Goal: Participate in discussion

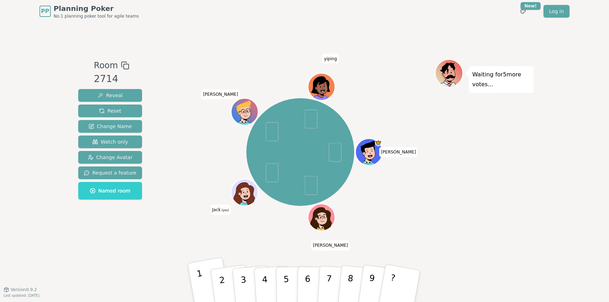
click at [194, 279] on button "1" at bounding box center [210, 286] width 44 height 58
click at [225, 283] on button "2" at bounding box center [230, 286] width 42 height 57
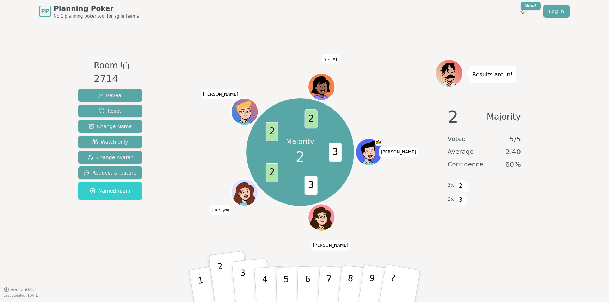
click at [242, 295] on button "3" at bounding box center [252, 287] width 40 height 56
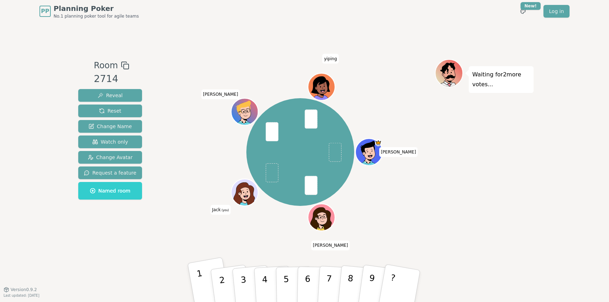
click at [202, 282] on button "1" at bounding box center [210, 286] width 44 height 58
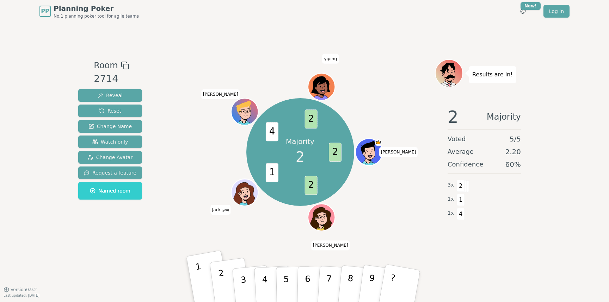
click at [224, 282] on p "2" at bounding box center [223, 287] width 11 height 38
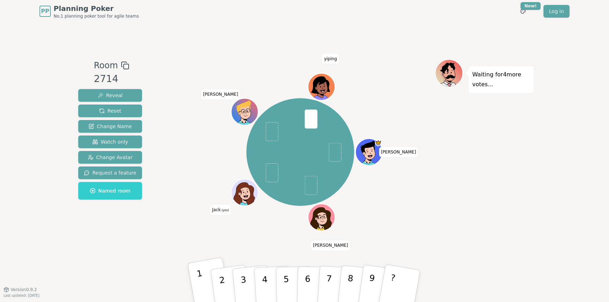
click at [200, 283] on p "1" at bounding box center [202, 288] width 12 height 38
click at [196, 277] on button "1" at bounding box center [210, 286] width 44 height 58
click at [216, 280] on button "2" at bounding box center [230, 286] width 42 height 57
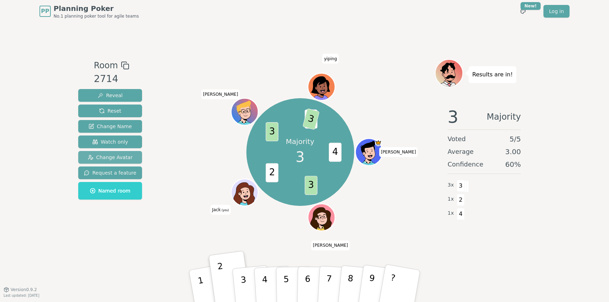
click at [121, 153] on button "Change Avatar" at bounding box center [110, 157] width 64 height 13
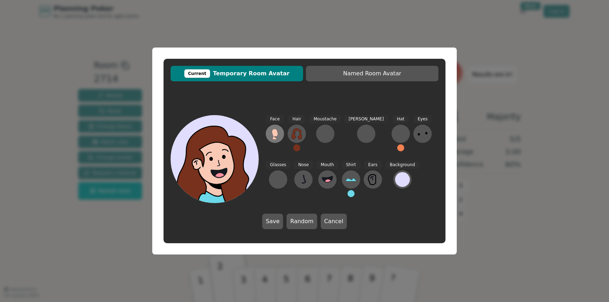
click at [278, 135] on icon at bounding box center [275, 133] width 6 height 8
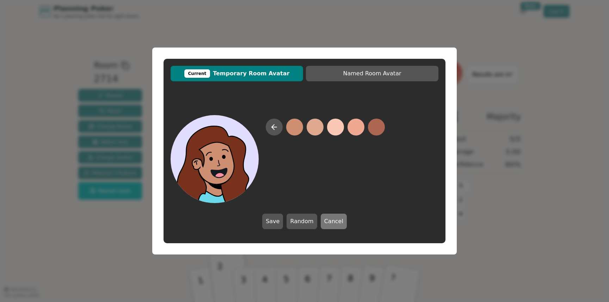
click at [331, 219] on button "Cancel" at bounding box center [334, 222] width 26 height 16
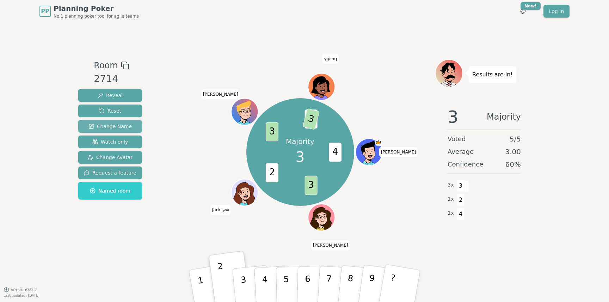
click at [128, 129] on span "Change Name" at bounding box center [109, 126] width 43 height 7
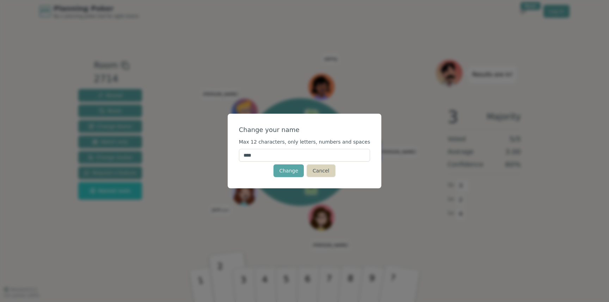
click at [316, 173] on button "Cancel" at bounding box center [321, 171] width 29 height 13
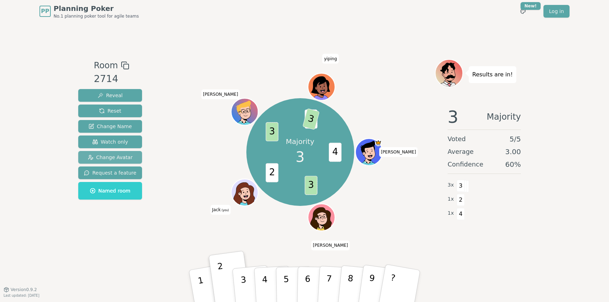
click at [130, 157] on button "Change Avatar" at bounding box center [110, 157] width 64 height 13
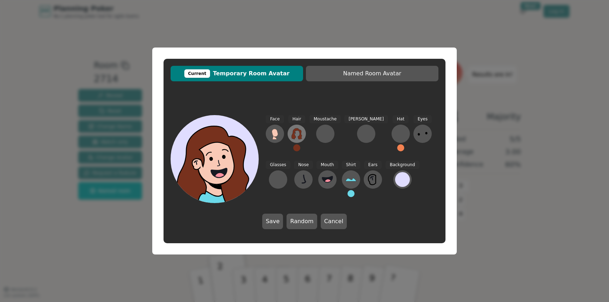
click at [301, 130] on icon at bounding box center [297, 133] width 10 height 11
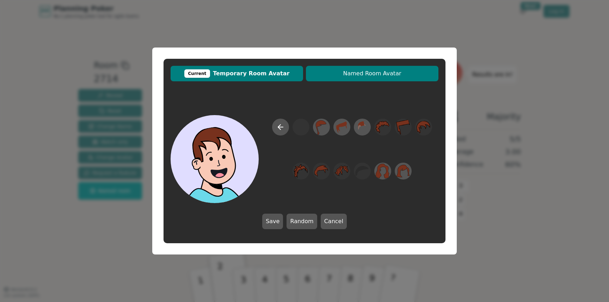
click at [386, 79] on button "Named Room Avatar" at bounding box center [372, 74] width 133 height 16
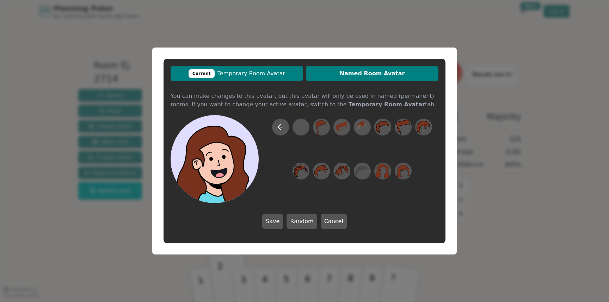
click at [279, 72] on span "Current Temporary Room Avatar" at bounding box center [237, 73] width 126 height 8
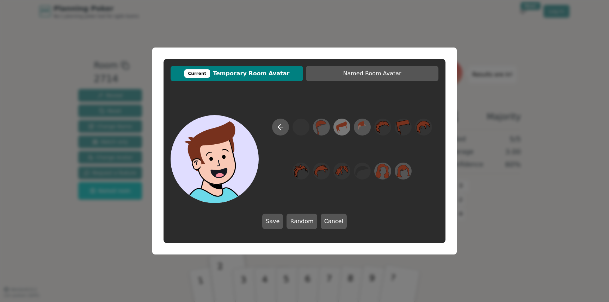
click at [341, 127] on icon at bounding box center [342, 128] width 14 height 16
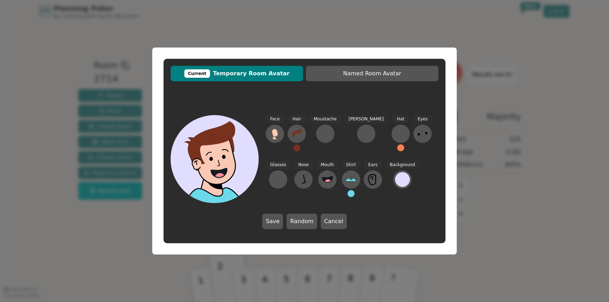
click at [296, 148] on button at bounding box center [296, 148] width 7 height 7
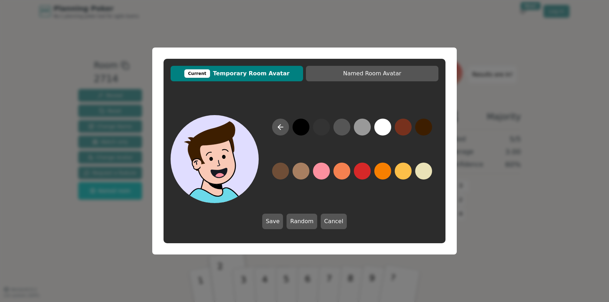
click at [428, 130] on button at bounding box center [423, 127] width 17 height 17
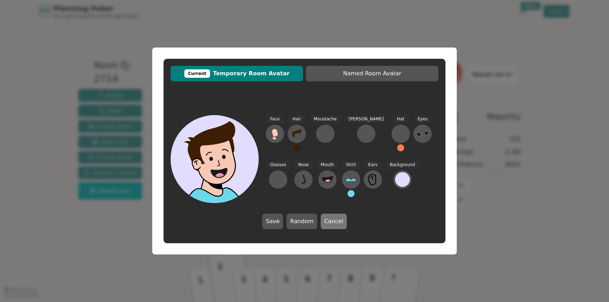
click at [325, 219] on button "Cancel" at bounding box center [334, 222] width 26 height 16
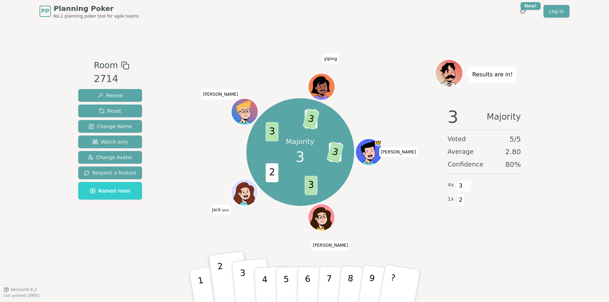
click at [245, 277] on p "3" at bounding box center [244, 287] width 9 height 38
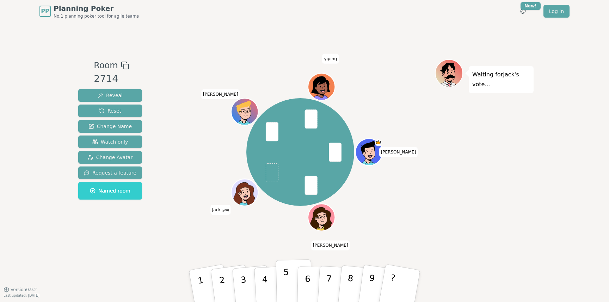
click at [283, 289] on button "5" at bounding box center [294, 287] width 36 height 54
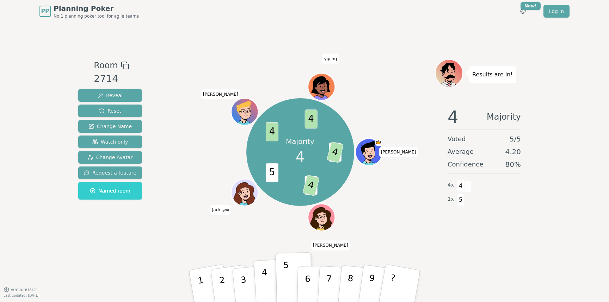
click at [264, 274] on p "4" at bounding box center [266, 287] width 8 height 38
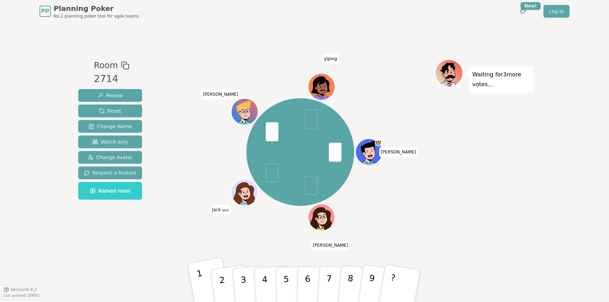
click at [204, 274] on button "1" at bounding box center [210, 286] width 44 height 58
click at [197, 271] on p "1" at bounding box center [202, 288] width 12 height 38
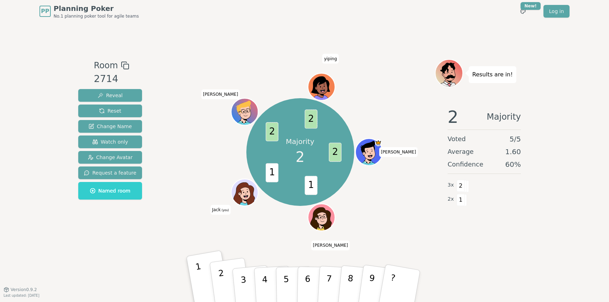
click at [224, 285] on p "2" at bounding box center [223, 287] width 11 height 38
